Goal: Task Accomplishment & Management: Complete application form

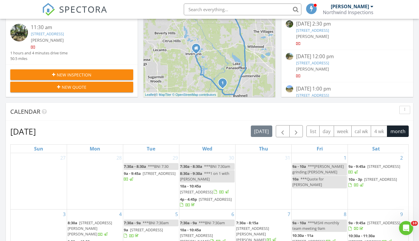
scroll to position [56, 0]
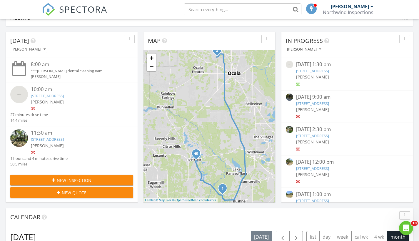
click at [60, 179] on span "New Inspection" at bounding box center [74, 180] width 35 height 6
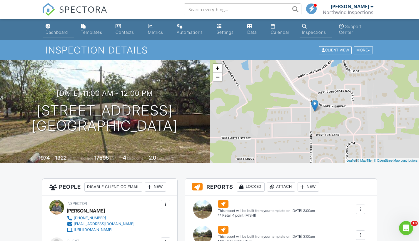
click at [54, 32] on div "Dashboard" at bounding box center [57, 32] width 22 height 5
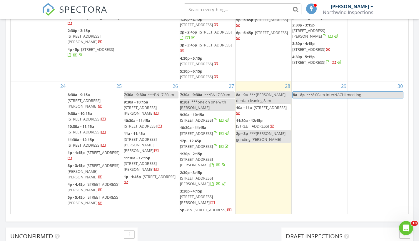
scroll to position [270, 0]
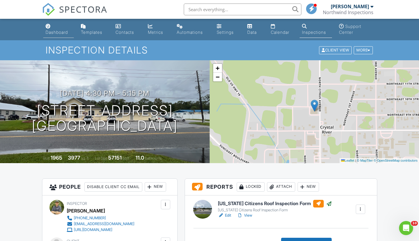
click at [54, 33] on div "Dashboard" at bounding box center [57, 32] width 22 height 5
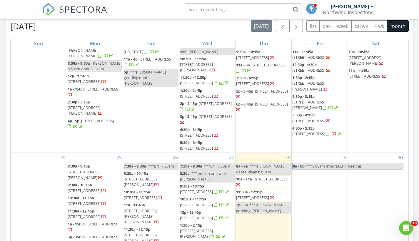
scroll to position [268, 0]
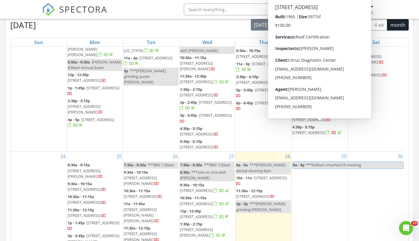
click at [320, 130] on span "922 N Citrus Ave, Crystal River 34428" at bounding box center [308, 132] width 33 height 5
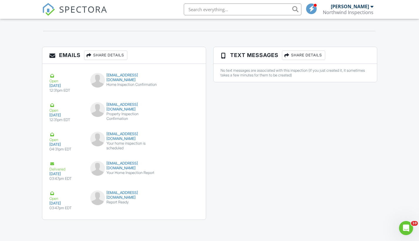
scroll to position [669, 0]
click at [183, 162] on button "Resend" at bounding box center [181, 167] width 26 height 11
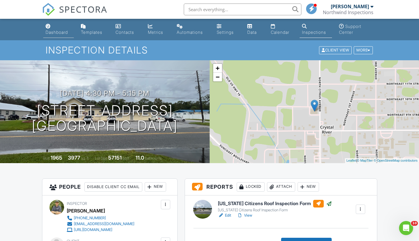
click at [58, 30] on div "Dashboard" at bounding box center [57, 32] width 22 height 5
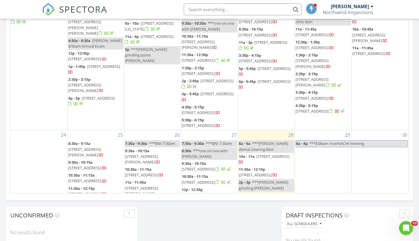
scroll to position [252, 0]
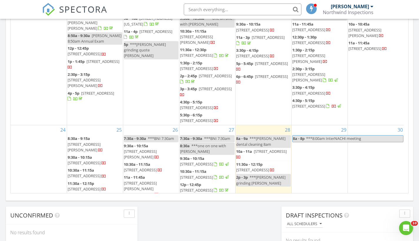
click at [258, 149] on span "[STREET_ADDRESS]" at bounding box center [269, 151] width 33 height 5
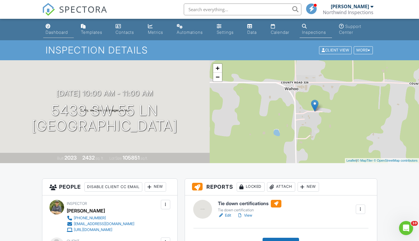
click at [52, 34] on div "Dashboard" at bounding box center [57, 32] width 22 height 5
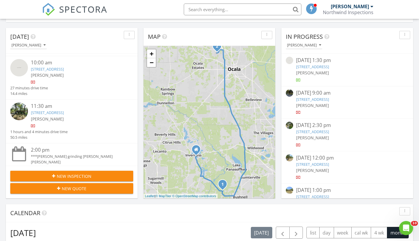
scroll to position [63, 0]
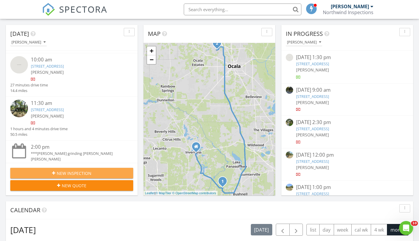
click at [64, 171] on span "New Inspection" at bounding box center [74, 173] width 35 height 6
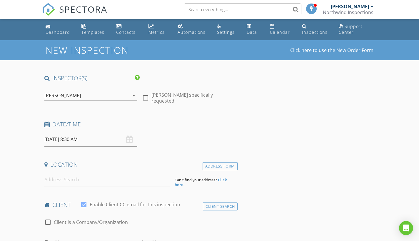
click at [61, 141] on input "08/29/2025 8:30 AM" at bounding box center [90, 139] width 93 height 14
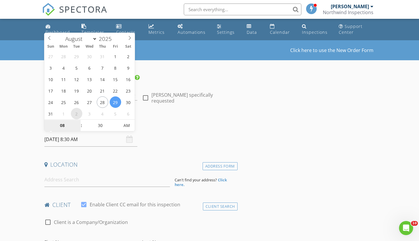
select select "8"
type input "09/02/2025 8:30 AM"
type input "11"
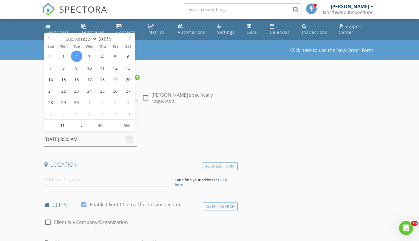
type input "[DATE] 11:30 AM"
click at [80, 183] on input at bounding box center [106, 179] width 125 height 14
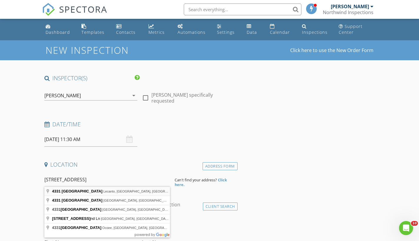
type input "4331 West Oaklawn Street, Lecanto, FL, USA"
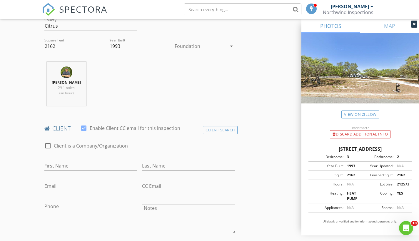
scroll to position [199, 0]
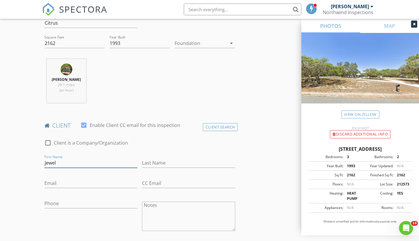
type input "Jewel"
type input "Brown"
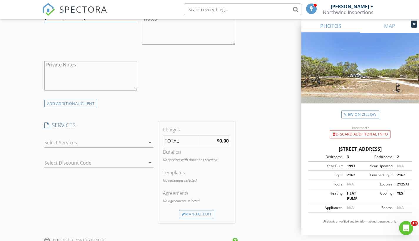
scroll to position [400, 0]
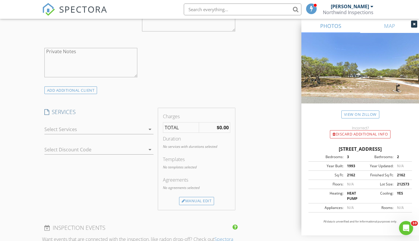
type input "[PHONE_NUMBER]"
click at [88, 125] on div at bounding box center [94, 129] width 101 height 9
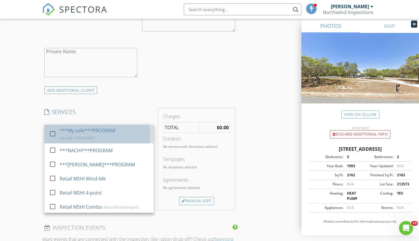
click at [84, 136] on div "My safe *PROGRAM*" at bounding box center [78, 137] width 36 height 5
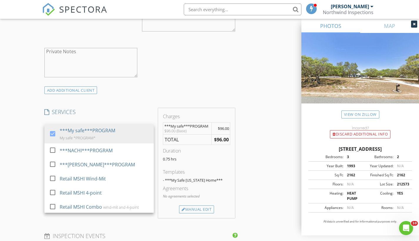
click at [250, 147] on div "INSPECTOR(S) check_box Carl Marcotte PRIMARY Carl Marcotte arrow_drop_down chec…" at bounding box center [209, 183] width 335 height 1019
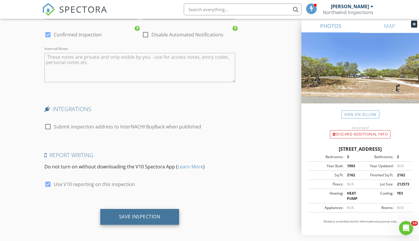
scroll to position [864, 0]
click at [153, 216] on div "Save Inspection" at bounding box center [139, 217] width 41 height 6
